Goal: Navigation & Orientation: Find specific page/section

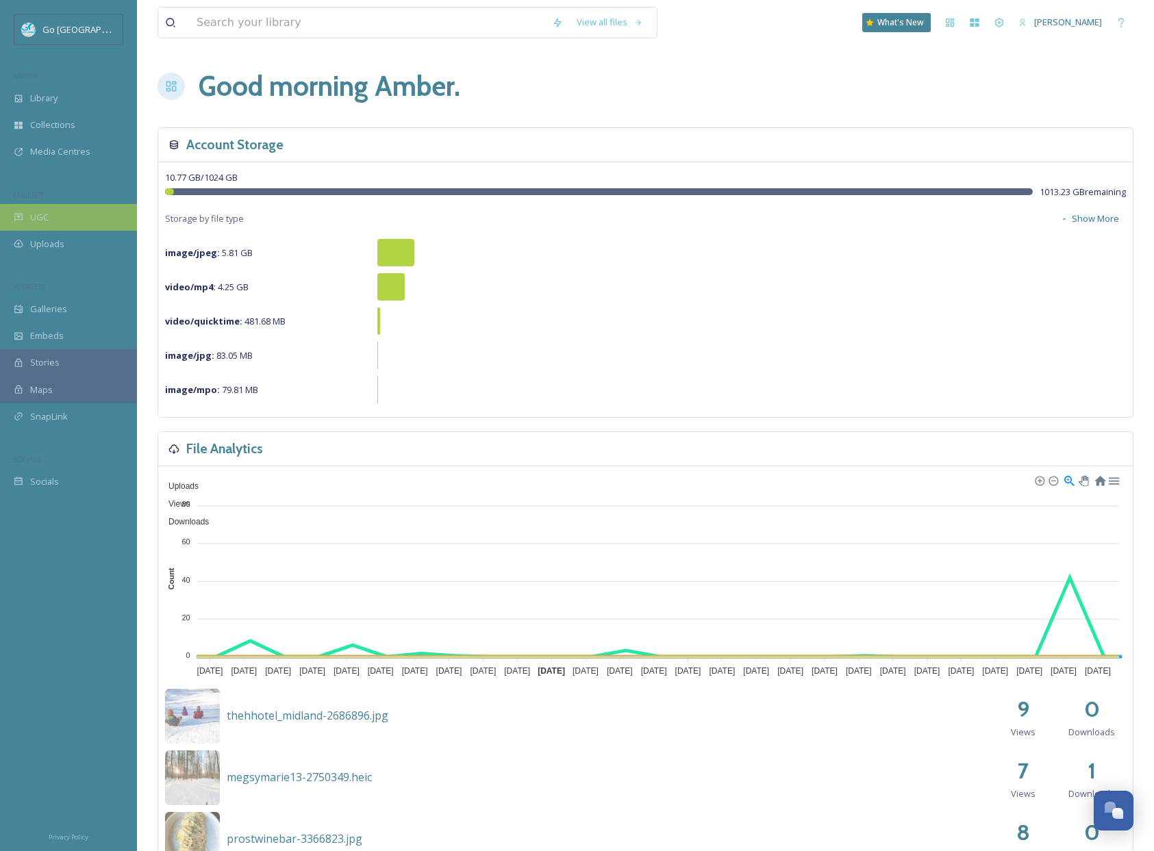
click at [30, 211] on span "UGC" at bounding box center [39, 217] width 18 height 13
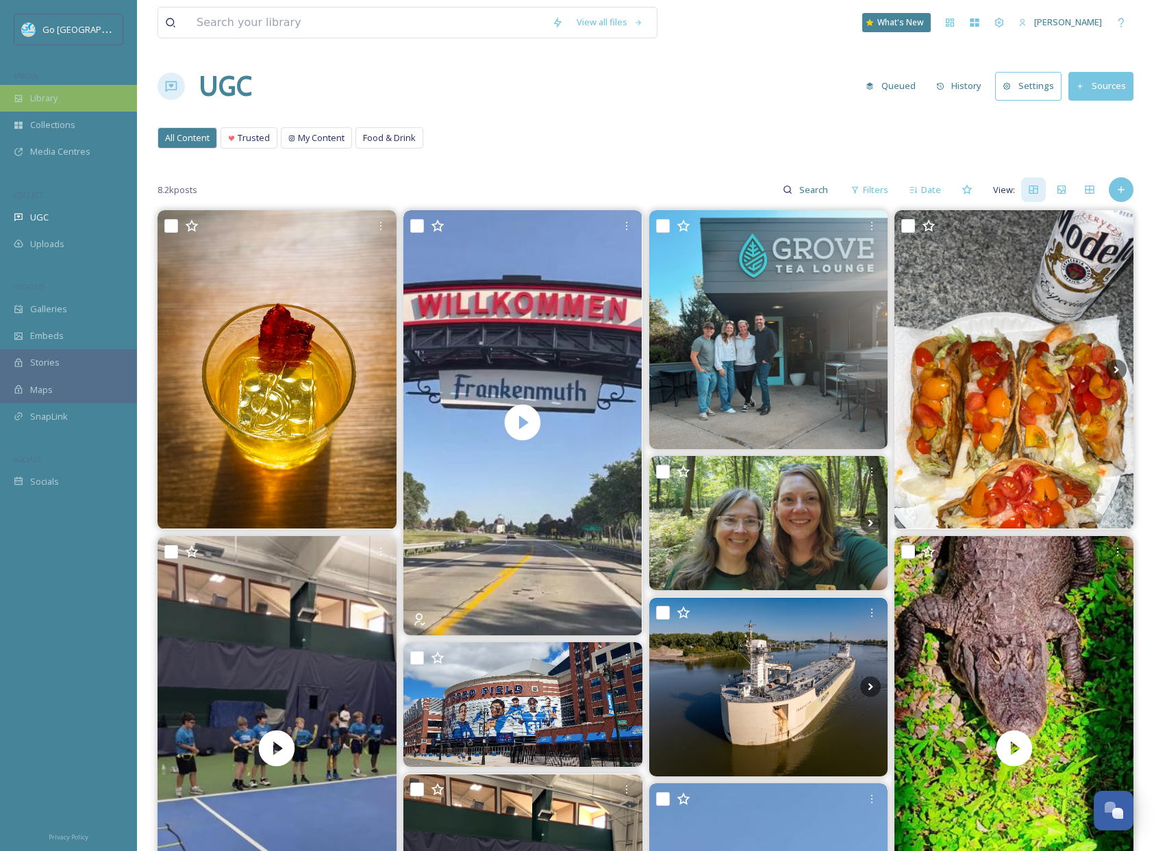
click at [88, 105] on div "Library" at bounding box center [68, 98] width 137 height 27
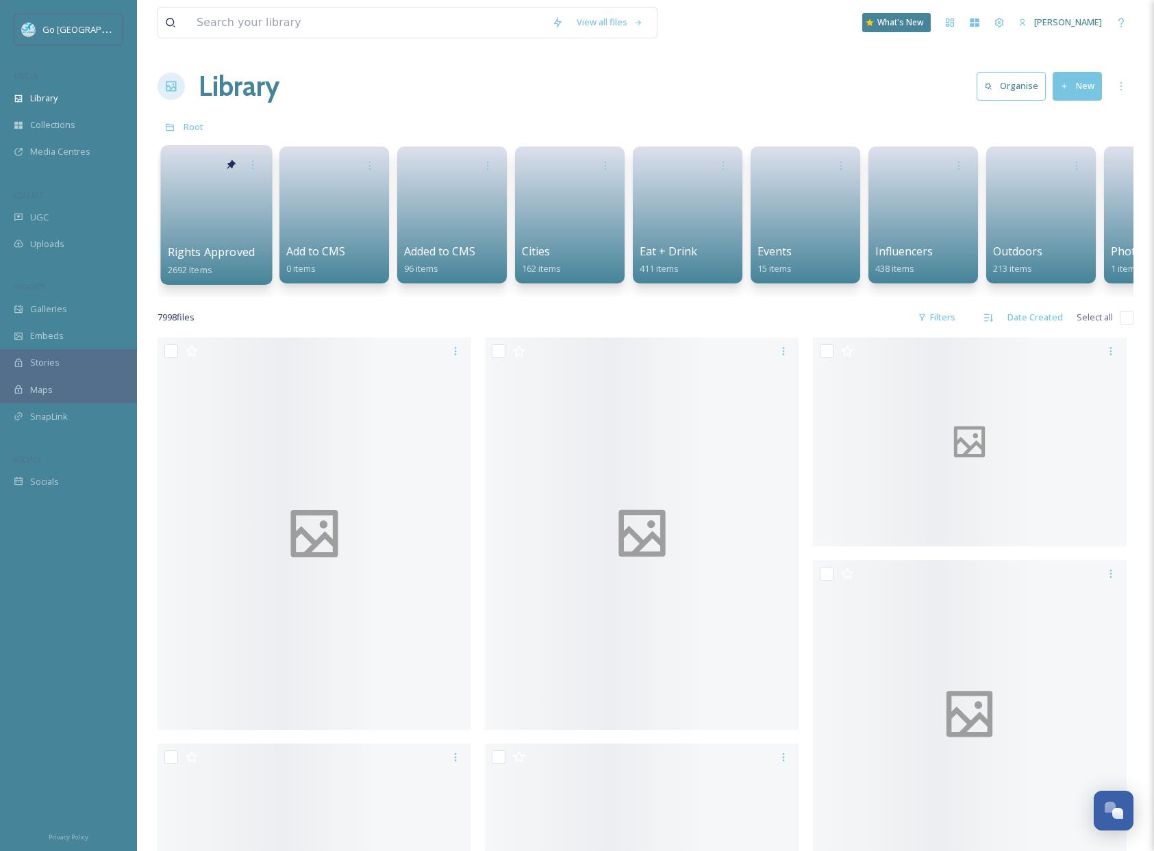
click at [228, 241] on link at bounding box center [217, 210] width 98 height 66
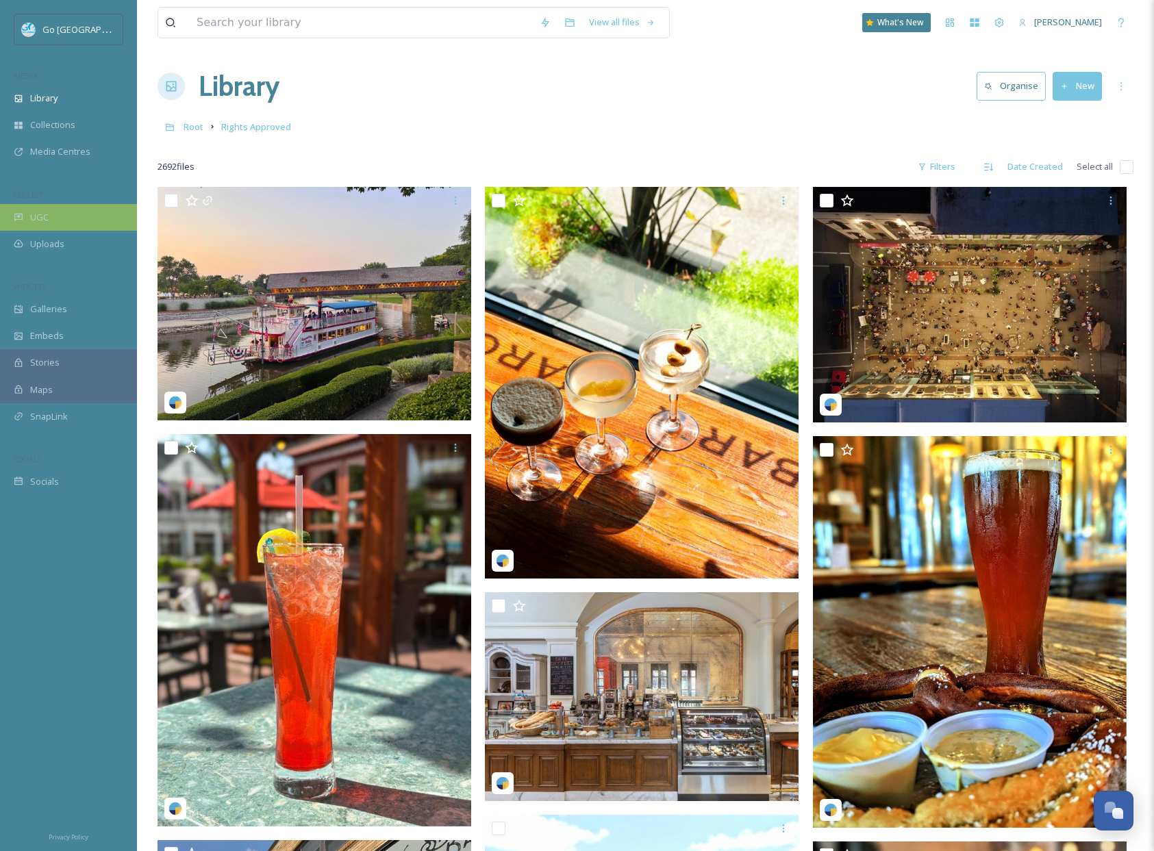
click at [73, 219] on div "UGC" at bounding box center [68, 217] width 137 height 27
